Goal: Task Accomplishment & Management: Complete application form

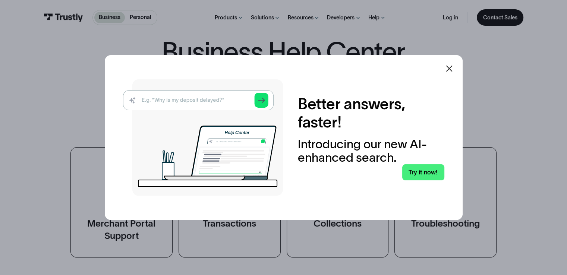
scroll to position [75, 0]
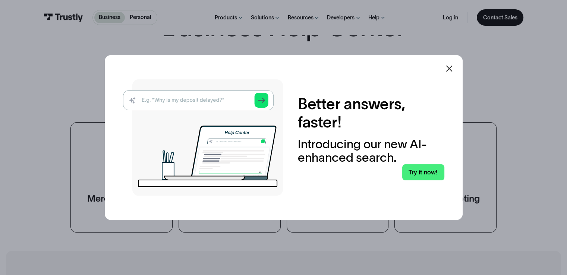
click at [454, 66] on icon at bounding box center [449, 68] width 9 height 9
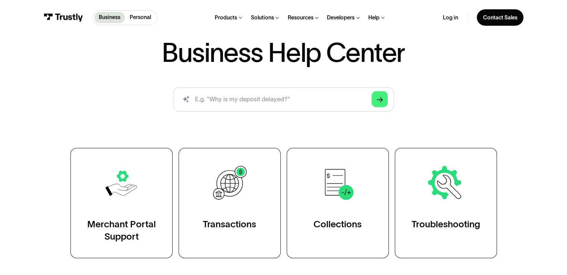
scroll to position [0, 0]
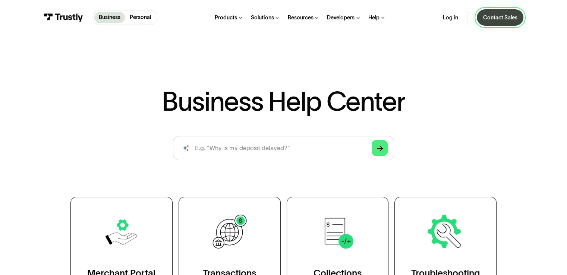
click at [496, 14] on div "Contact Sales" at bounding box center [500, 17] width 34 height 7
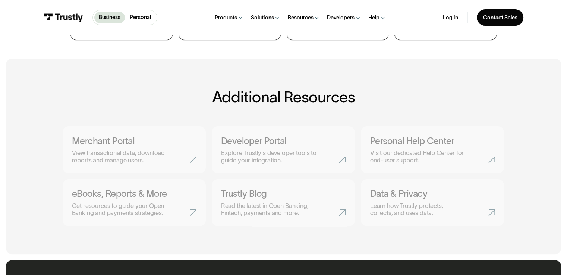
scroll to position [298, 0]
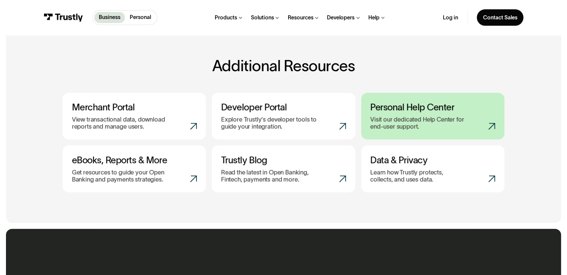
click at [442, 126] on p "Visit our dedicated Help Center for end-user support." at bounding box center [420, 123] width 101 height 15
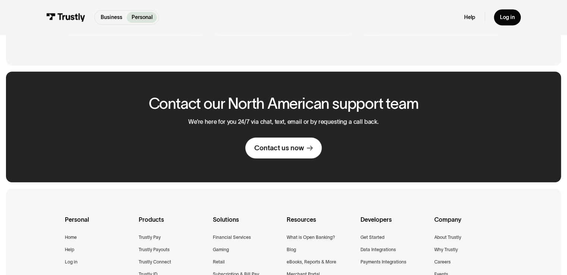
scroll to position [447, 0]
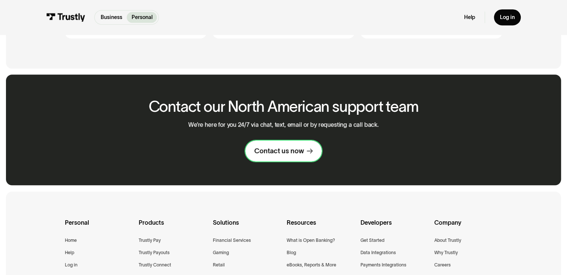
click at [289, 154] on div "Contact us now" at bounding box center [279, 150] width 50 height 9
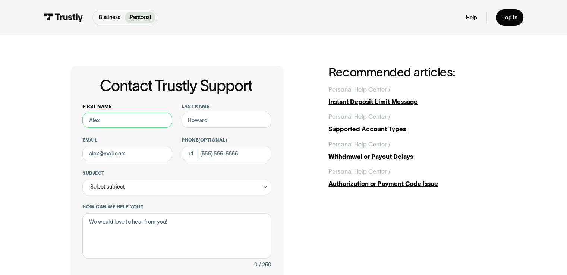
click at [133, 122] on input "First name" at bounding box center [127, 120] width 90 height 15
type input "a"
type input "[PERSON_NAME]"
type input "[EMAIL_ADDRESS][DOMAIN_NAME]"
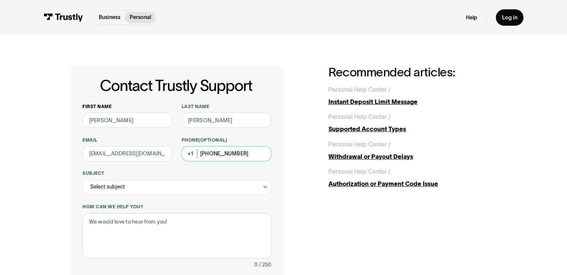
type input "[PHONE_NUMBER]"
click at [191, 187] on div "Select subject" at bounding box center [176, 187] width 189 height 15
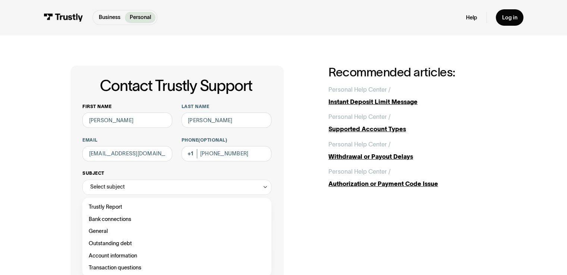
click at [168, 185] on div "Select subject" at bounding box center [176, 187] width 189 height 15
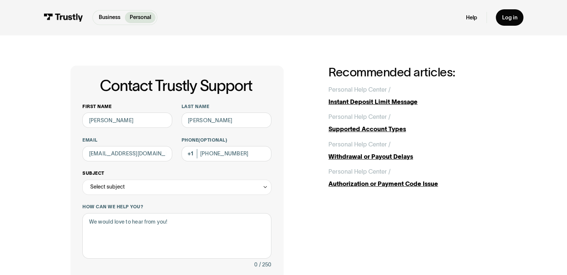
click at [248, 188] on div "Select subject" at bounding box center [176, 187] width 189 height 15
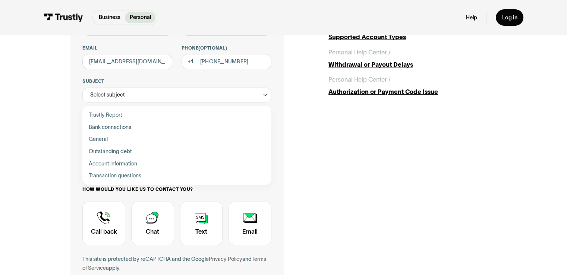
scroll to position [75, 0]
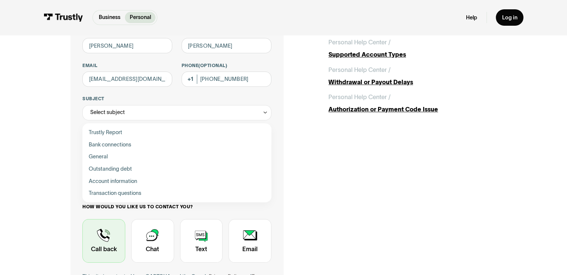
click at [100, 242] on div "Contact Trustly Support" at bounding box center [103, 241] width 43 height 44
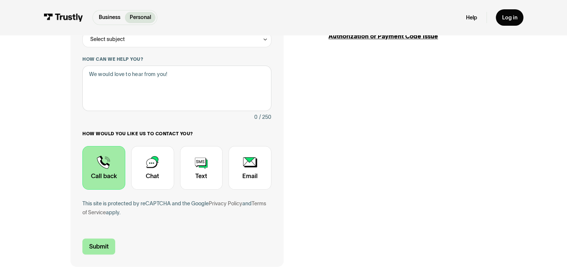
scroll to position [149, 0]
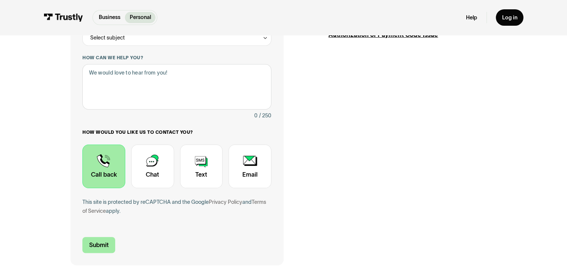
click at [101, 245] on input "Submit" at bounding box center [98, 245] width 33 height 16
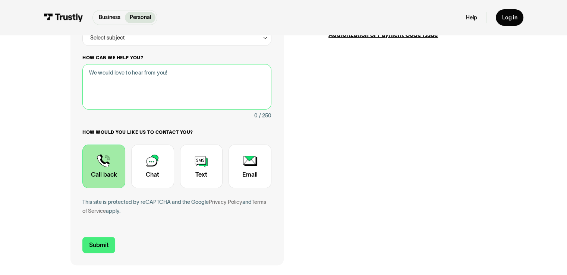
click at [145, 86] on textarea "How can we help you?" at bounding box center [176, 87] width 189 height 46
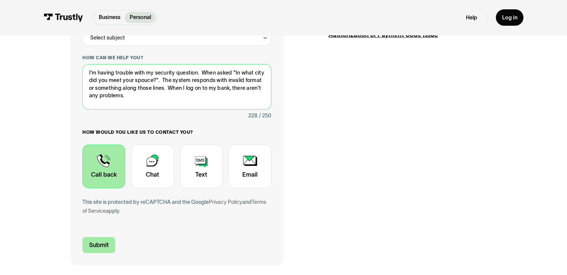
type textarea "I'm having trouble with my security question. When asked "In what city did you …"
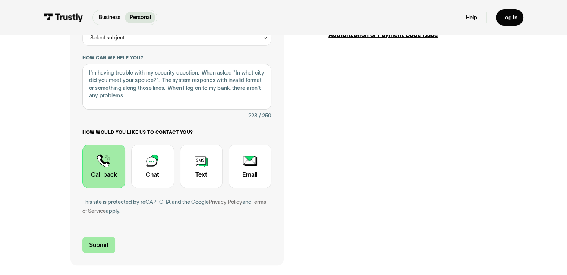
click at [95, 250] on input "Submit" at bounding box center [98, 245] width 33 height 16
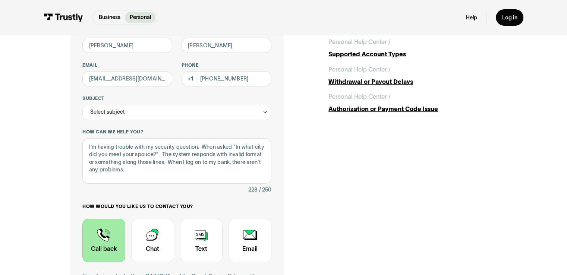
scroll to position [75, 0]
click at [227, 111] on div "Select subject" at bounding box center [176, 112] width 189 height 15
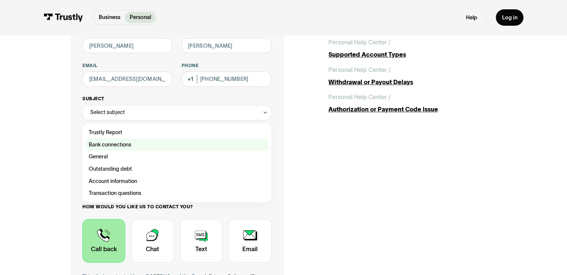
click at [119, 147] on div "Contact Trustly Support" at bounding box center [177, 145] width 183 height 12
type input "**********"
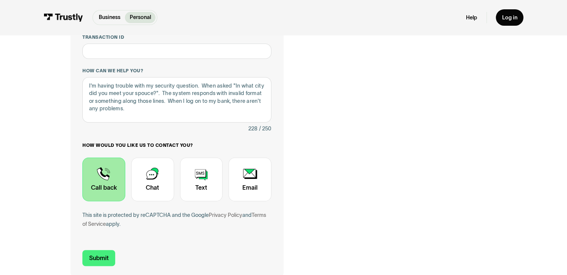
scroll to position [186, 0]
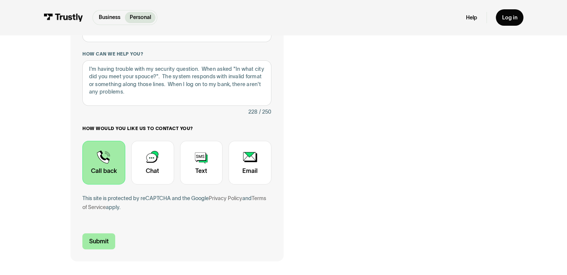
click at [102, 245] on input "Submit" at bounding box center [98, 241] width 33 height 16
type input "+12102879649"
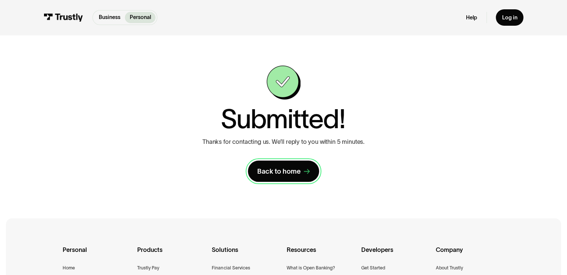
click at [281, 170] on div "Back to home" at bounding box center [279, 171] width 44 height 9
